Goal: Find specific page/section: Find specific page/section

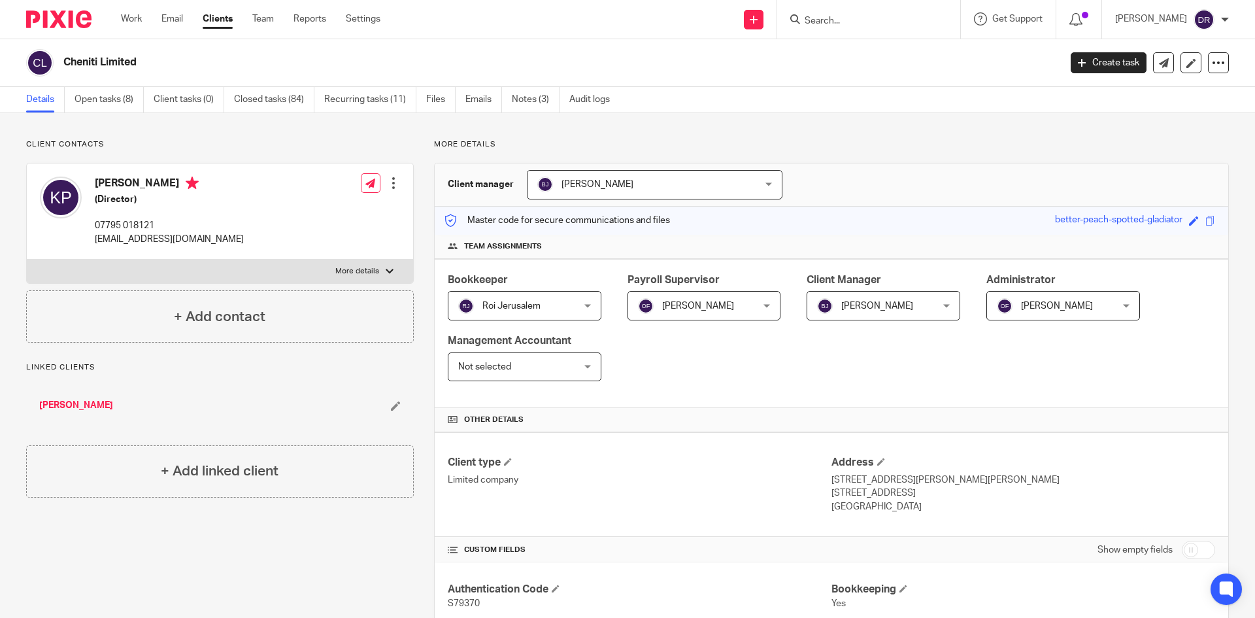
click at [832, 20] on input "Search" at bounding box center [862, 22] width 118 height 12
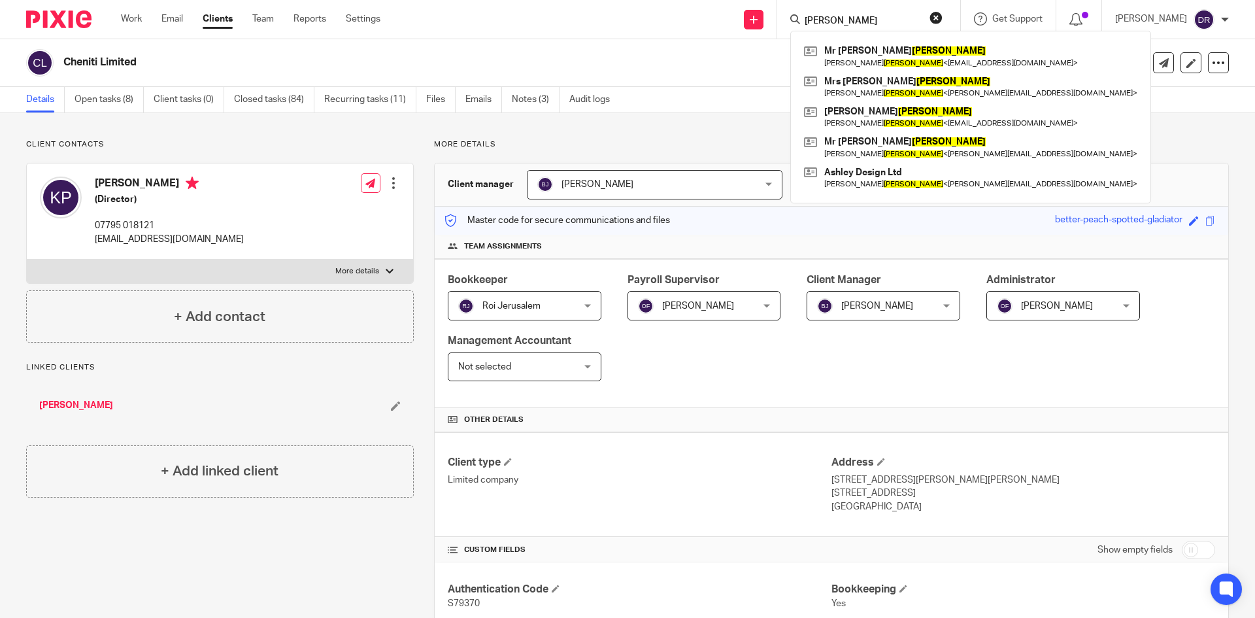
type input "[PERSON_NAME]"
click button "submit" at bounding box center [0, 0] width 0 height 0
click at [922, 114] on link at bounding box center [971, 117] width 340 height 30
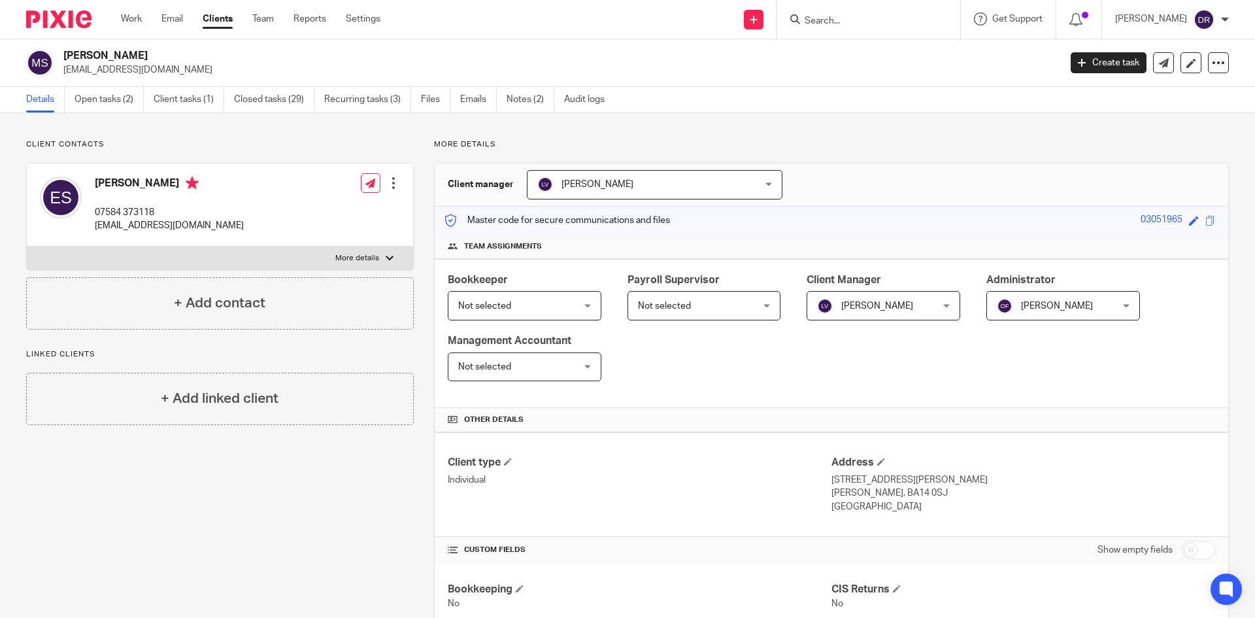
click at [852, 22] on input "Search" at bounding box center [862, 22] width 118 height 12
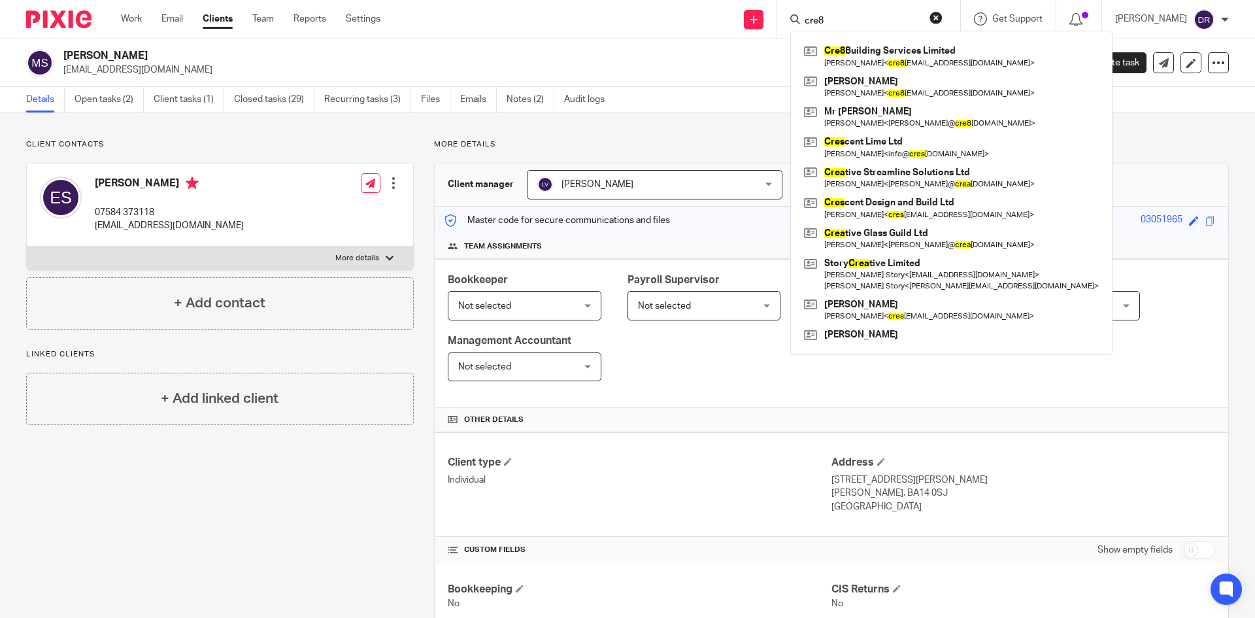
type input "cre8"
click button "submit" at bounding box center [0, 0] width 0 height 0
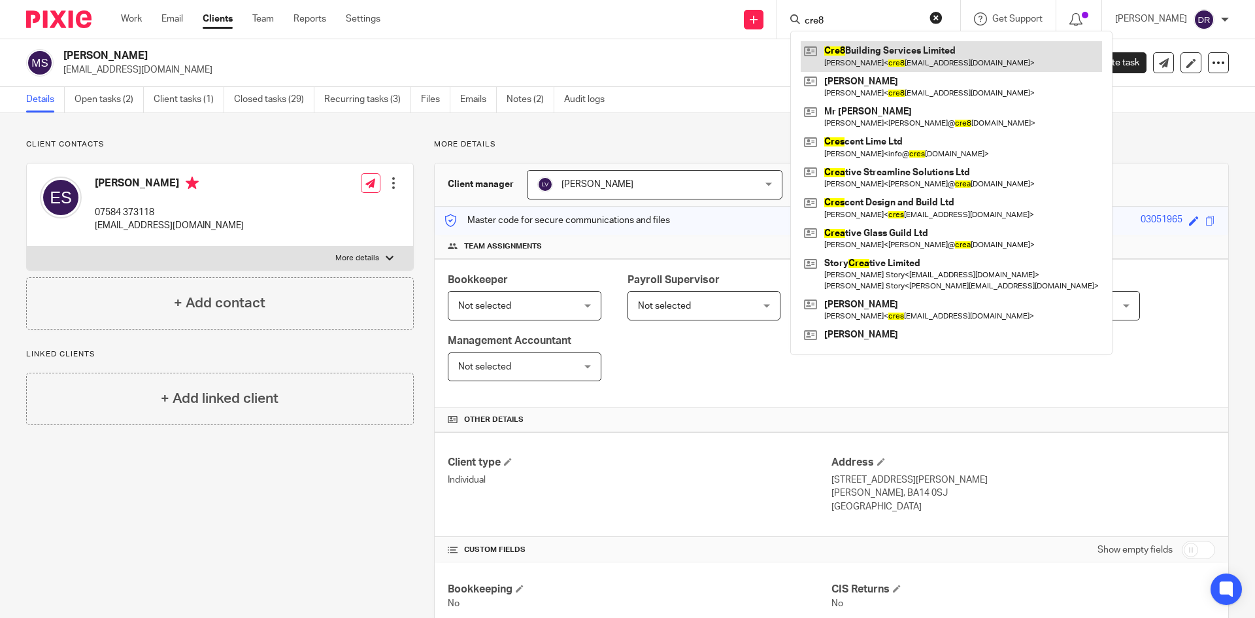
click at [895, 52] on link at bounding box center [951, 56] width 301 height 30
